Goal: Information Seeking & Learning: Learn about a topic

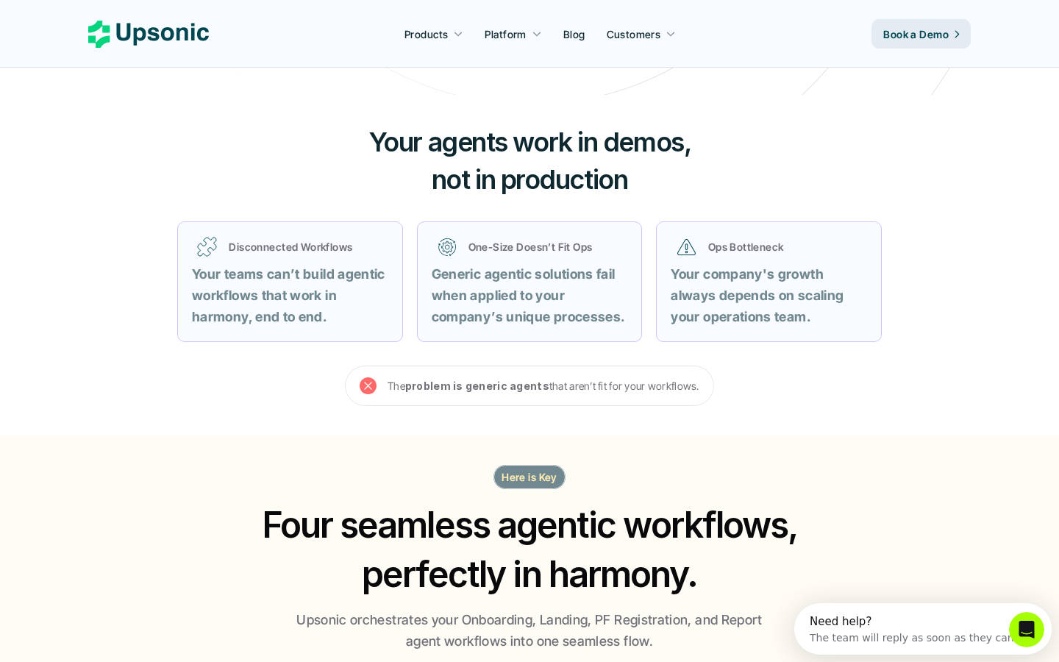
scroll to position [573, 0]
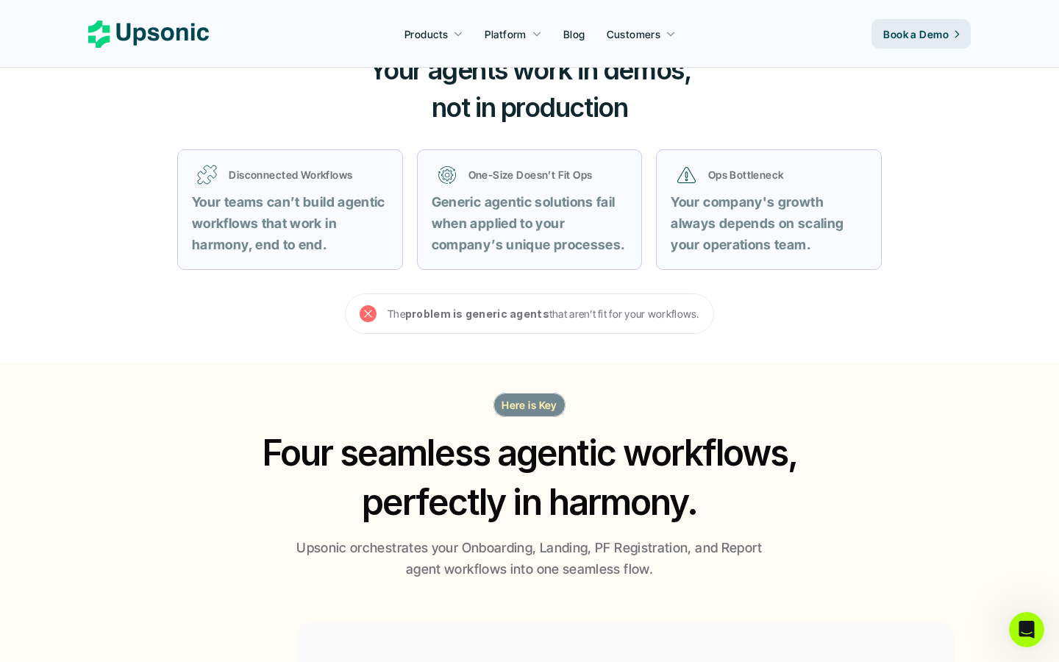
click at [390, 314] on p "The problem is generic agents that aren’t fit for your workflows." at bounding box center [544, 314] width 312 height 18
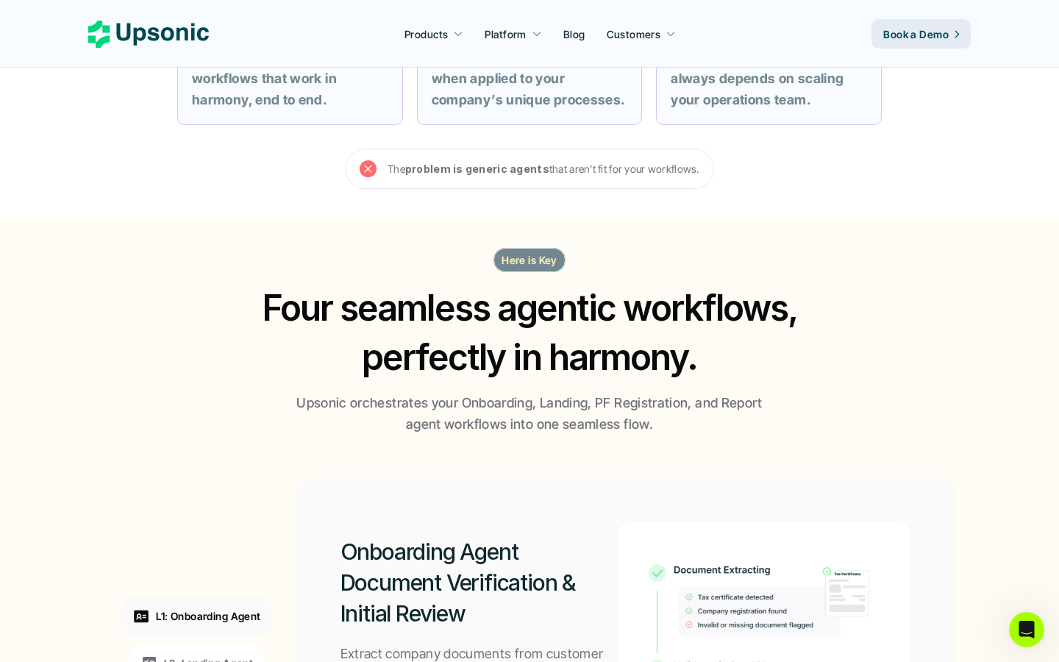
scroll to position [861, 0]
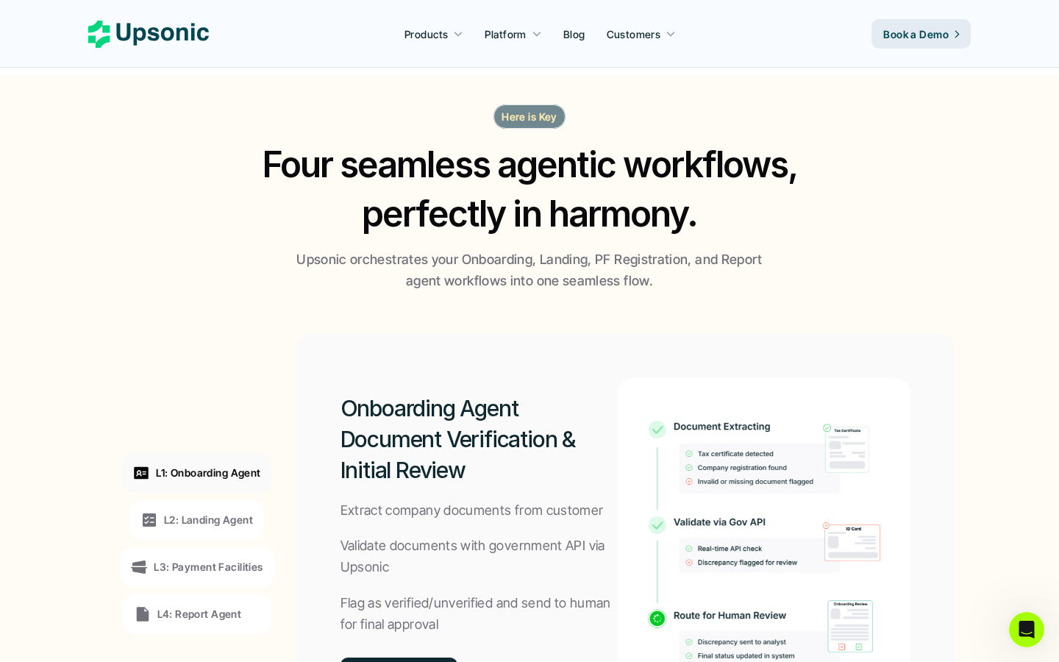
click at [530, 119] on p "Here is Key" at bounding box center [530, 116] width 56 height 15
click at [527, 119] on p "Here is Key" at bounding box center [530, 116] width 56 height 15
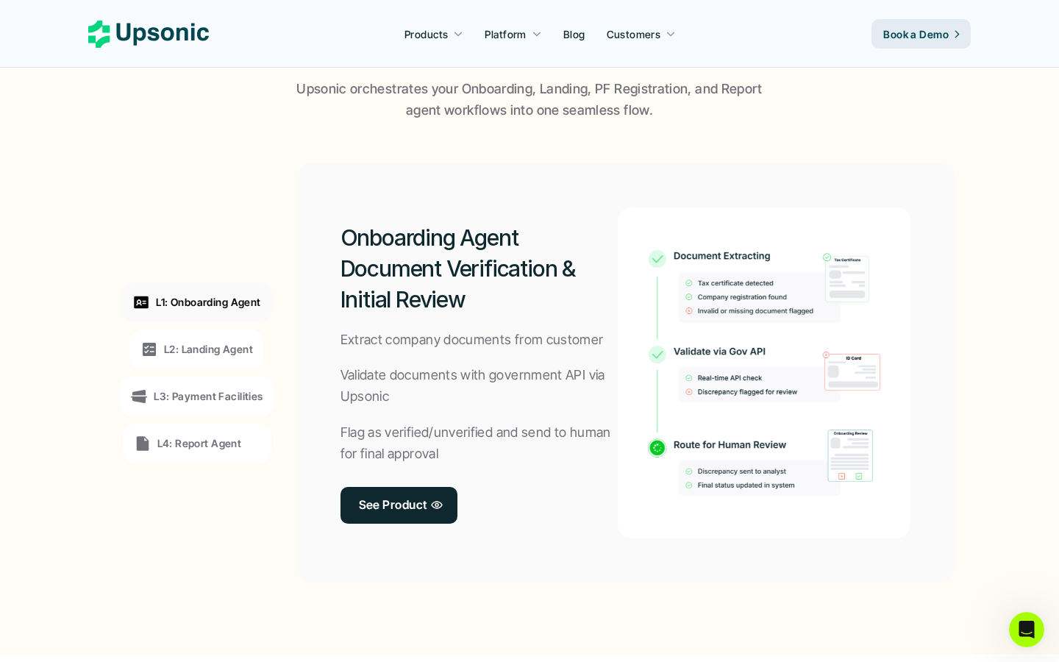
scroll to position [1198, 0]
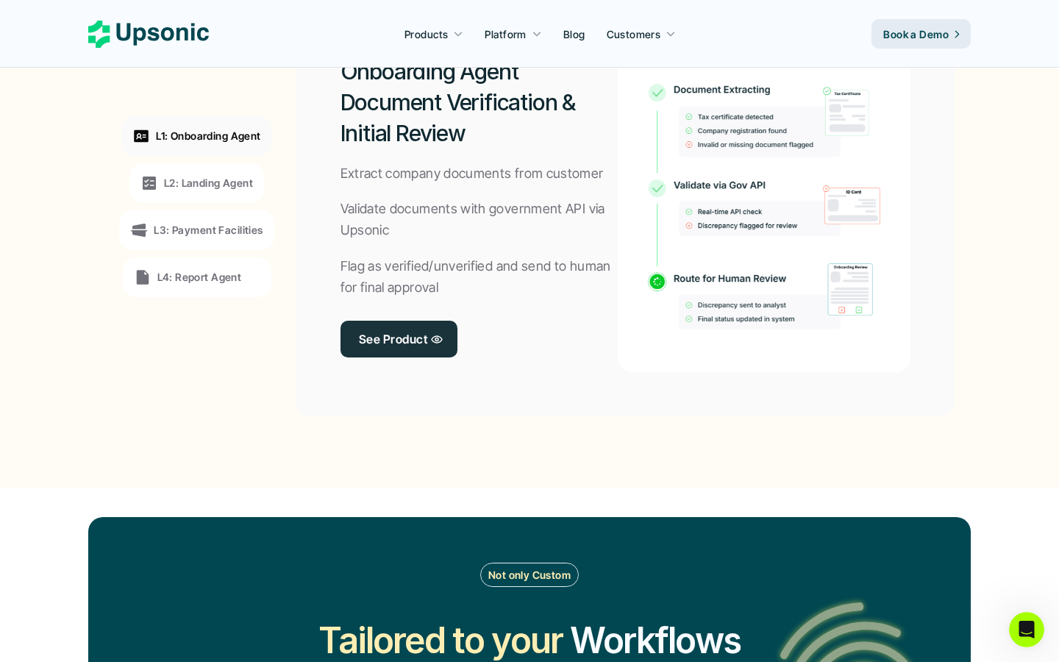
click at [195, 173] on div "L2: Landing Agent" at bounding box center [196, 183] width 135 height 40
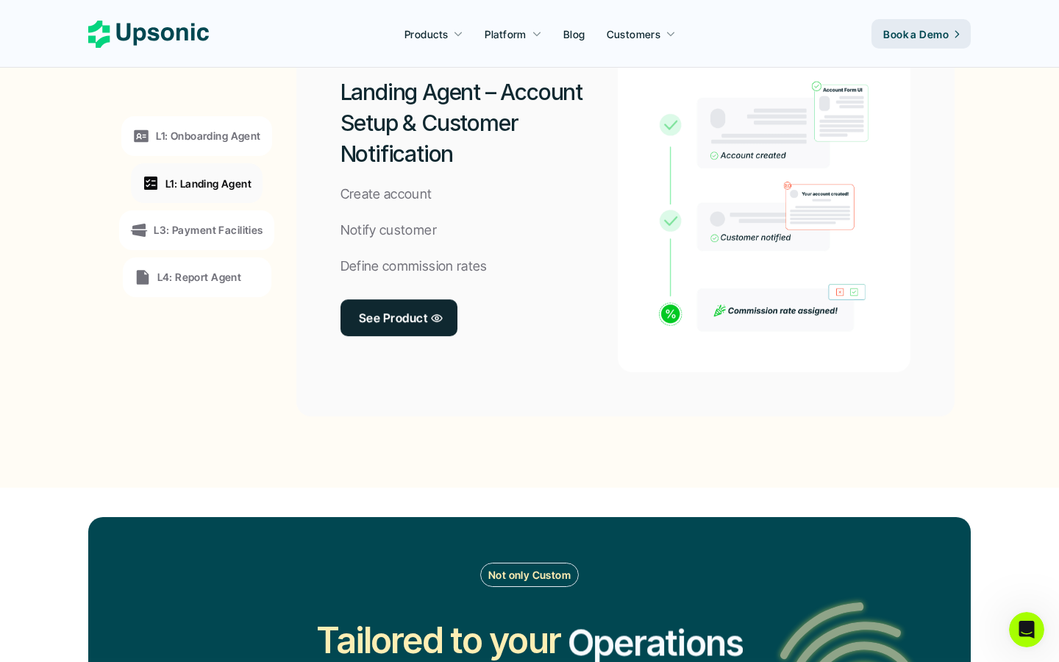
click at [186, 219] on div "L3: Payment Facilities" at bounding box center [196, 230] width 154 height 40
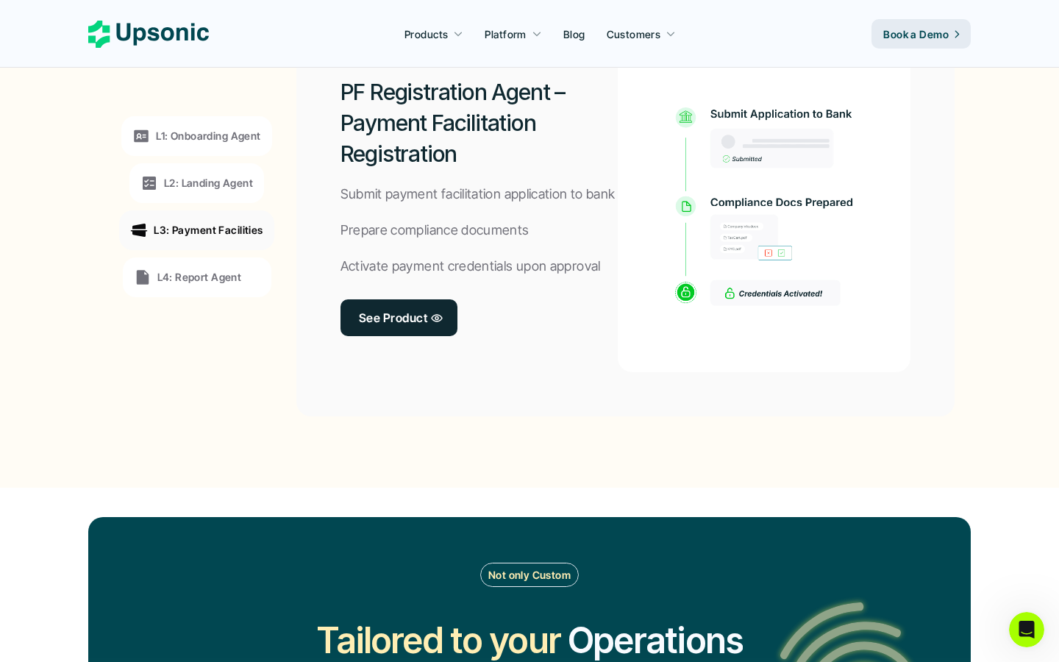
click at [219, 145] on div "L1: Onboarding Agent" at bounding box center [196, 136] width 150 height 40
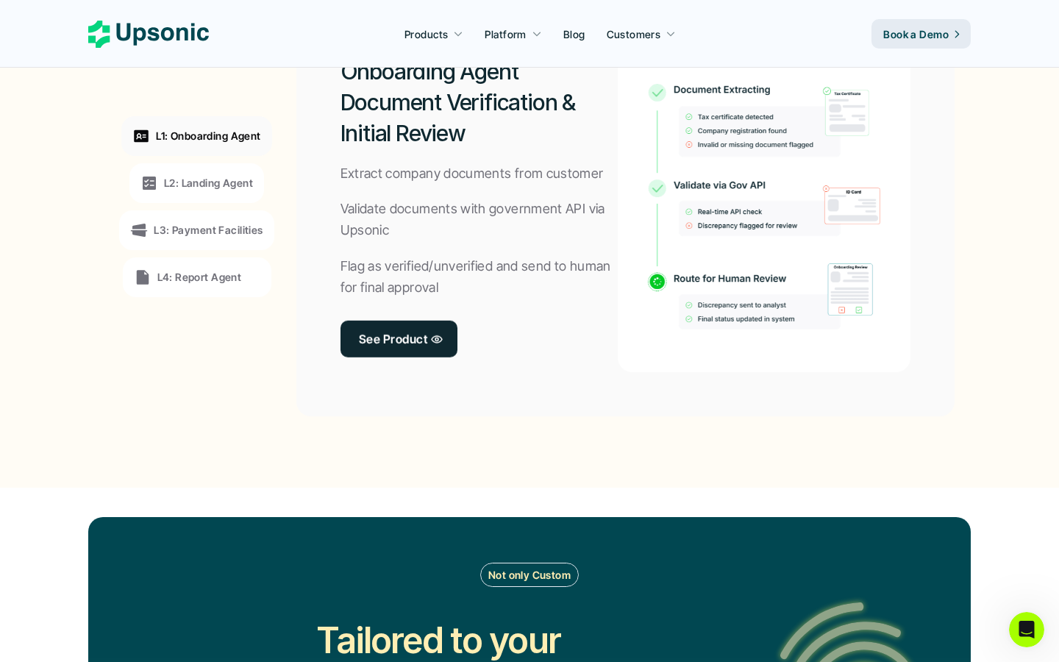
click at [215, 186] on p "L2: Landing Agent" at bounding box center [208, 182] width 89 height 15
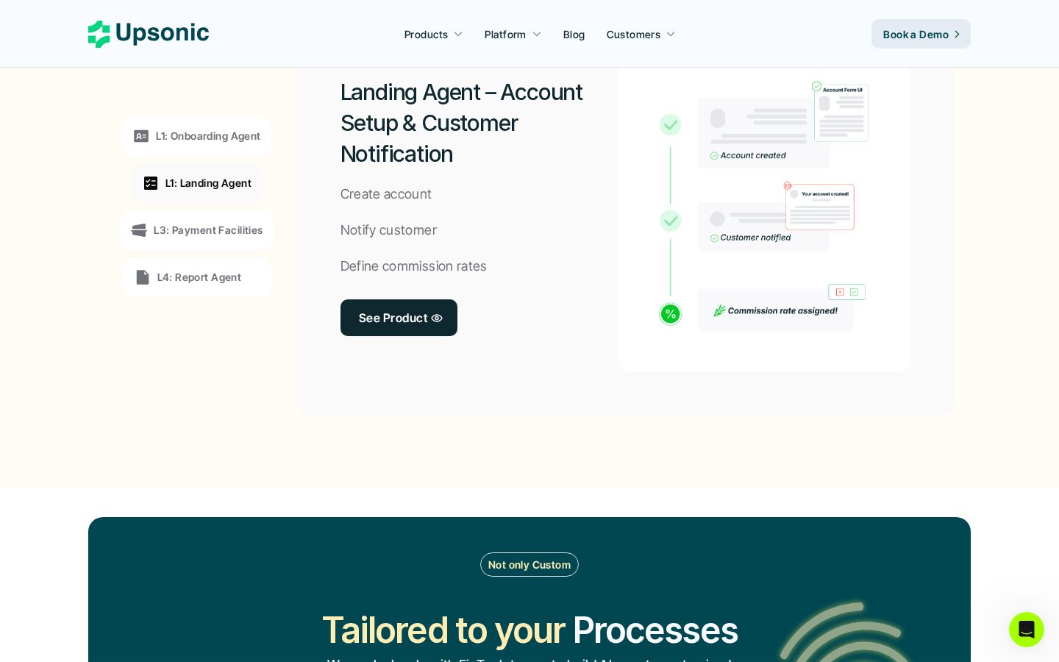
click at [200, 222] on p "L3: Payment Facilities" at bounding box center [208, 229] width 109 height 15
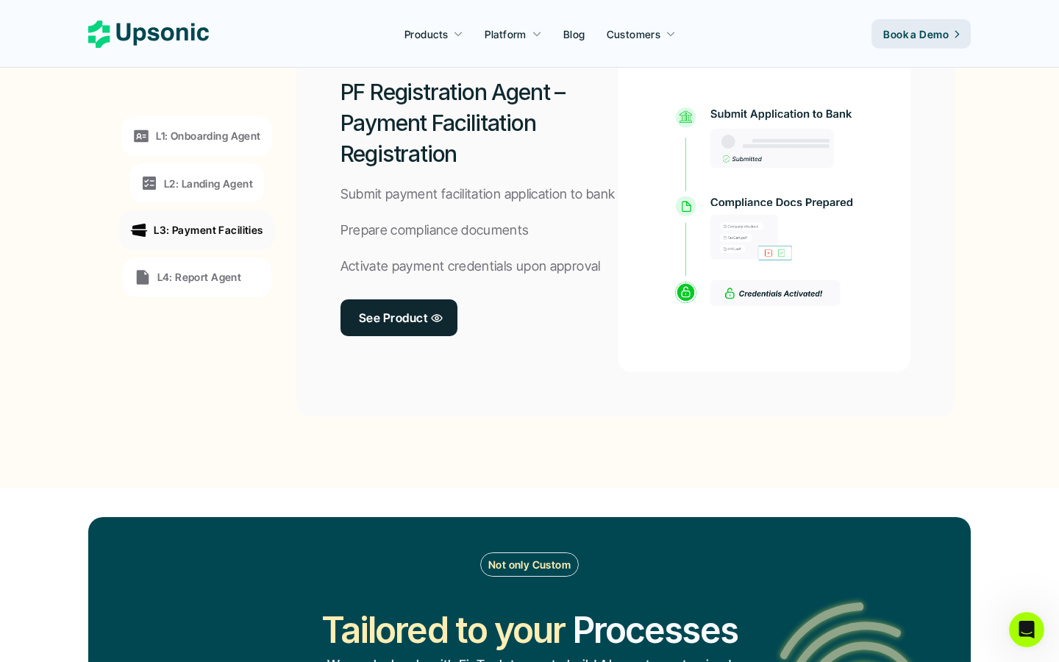
click at [194, 256] on div "L1: Onboarding Agent L2: Landing Agent L3: Payment Facilities L4: Report Agent" at bounding box center [197, 206] width 202 height 397
click at [186, 280] on p "L4: Report Agent" at bounding box center [199, 276] width 85 height 15
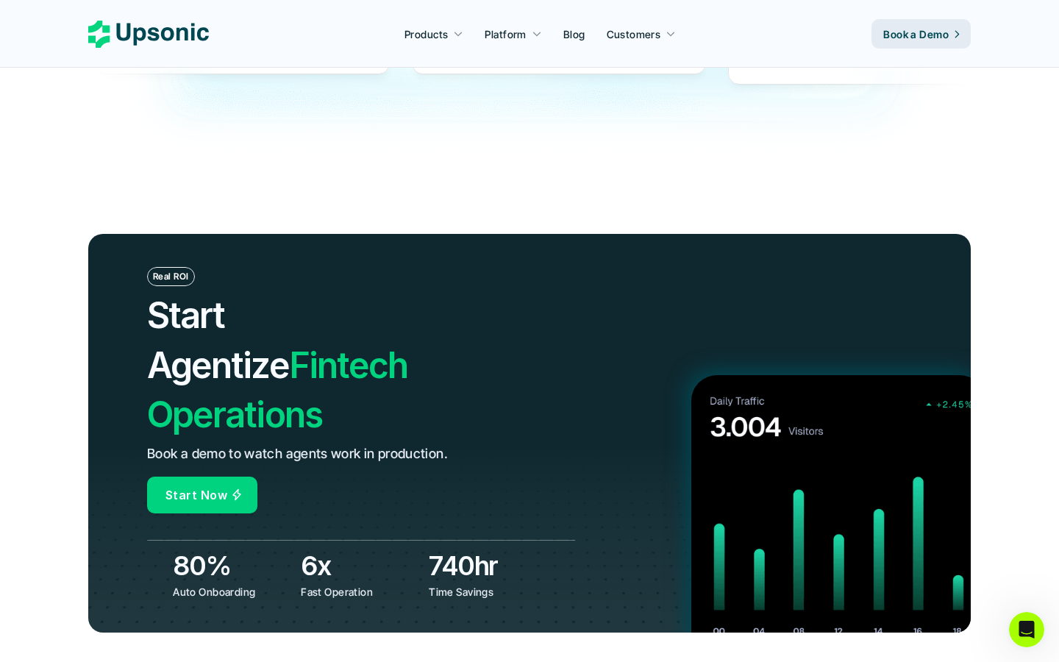
scroll to position [5471, 0]
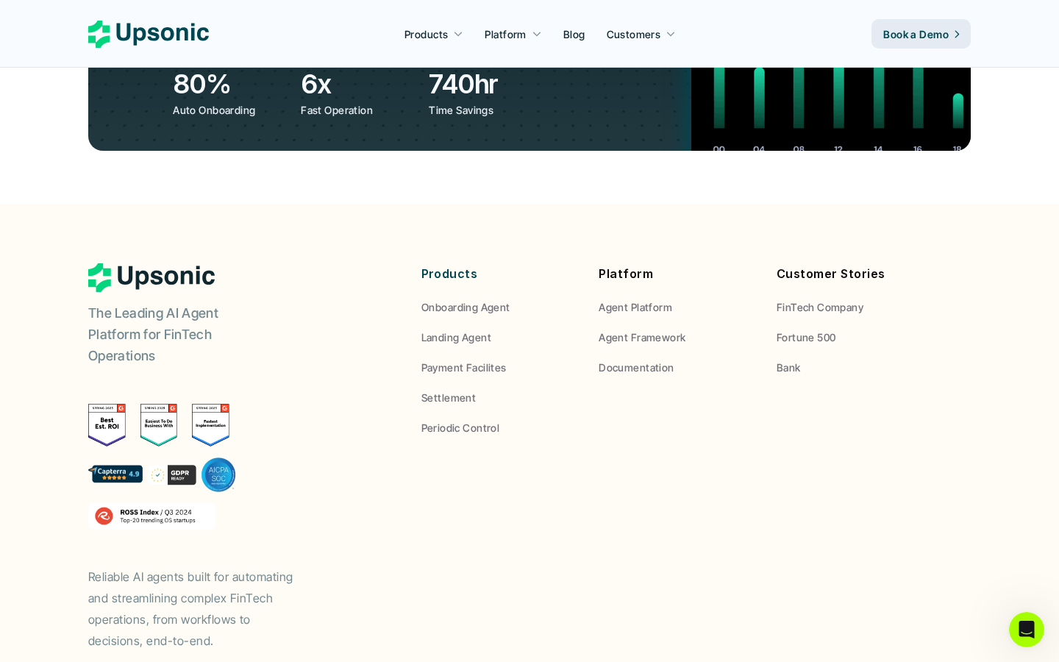
click at [294, 434] on div "The Leading AI Agent Platform for FinTech Operations Reliable AI agents built f…" at bounding box center [235, 457] width 294 height 388
